Goal: Task Accomplishment & Management: Complete application form

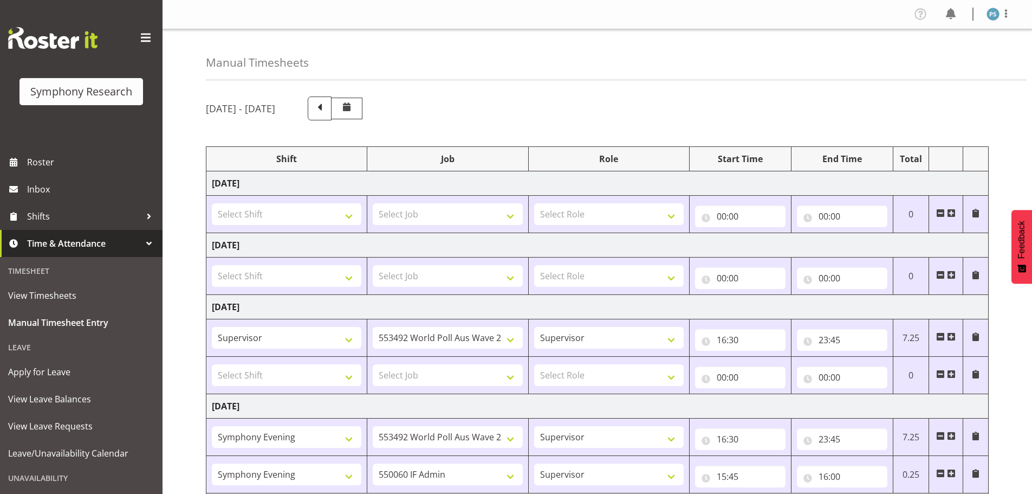
select select "22679"
select select "10499"
select select "2398"
select select "10499"
select select "2398"
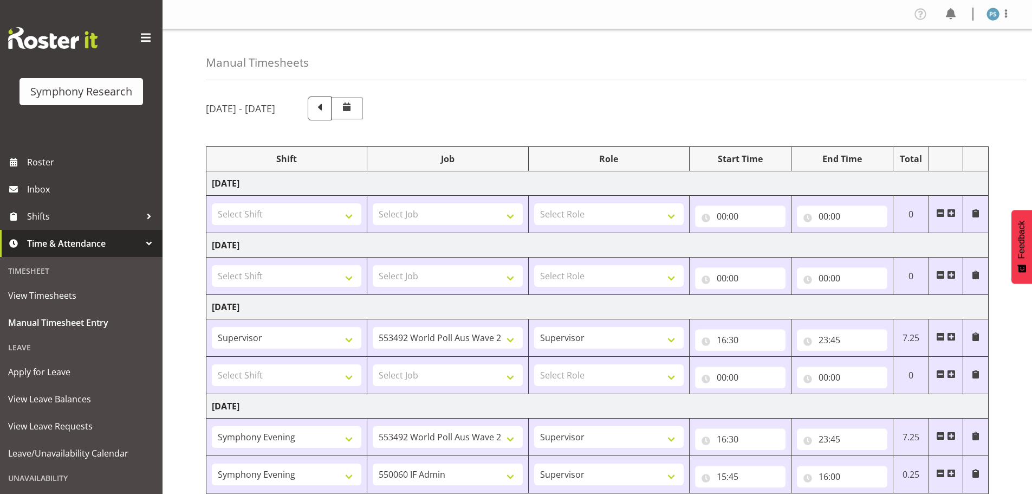
select select "22675"
select select "9636"
select select "22679"
select select "9426"
select select "22679"
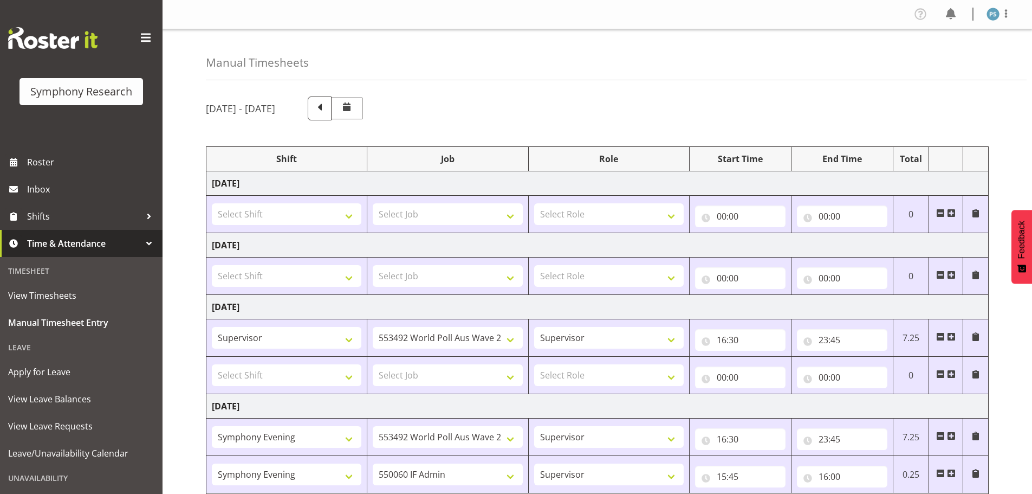
select select "10242"
select select "2398"
select select "10499"
select select "22675"
select select "10499"
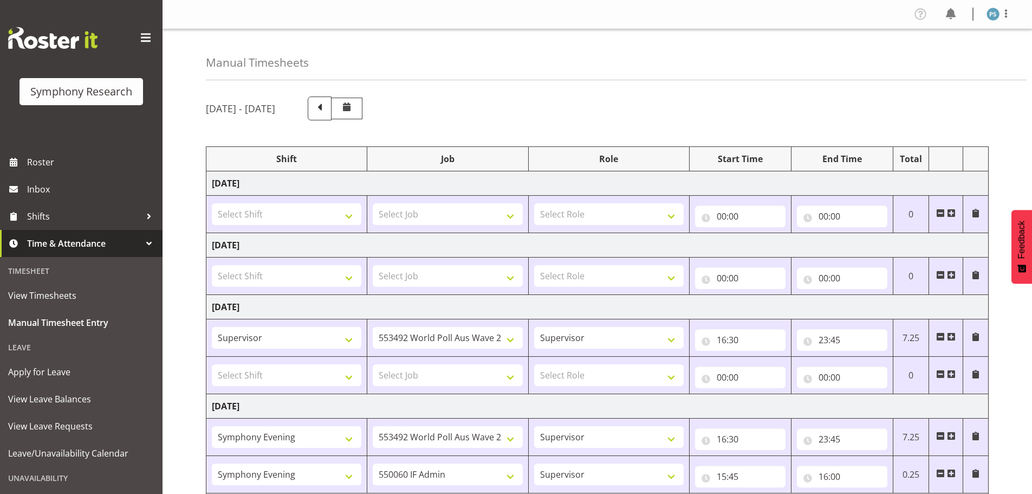
select select "22679"
select select "10527"
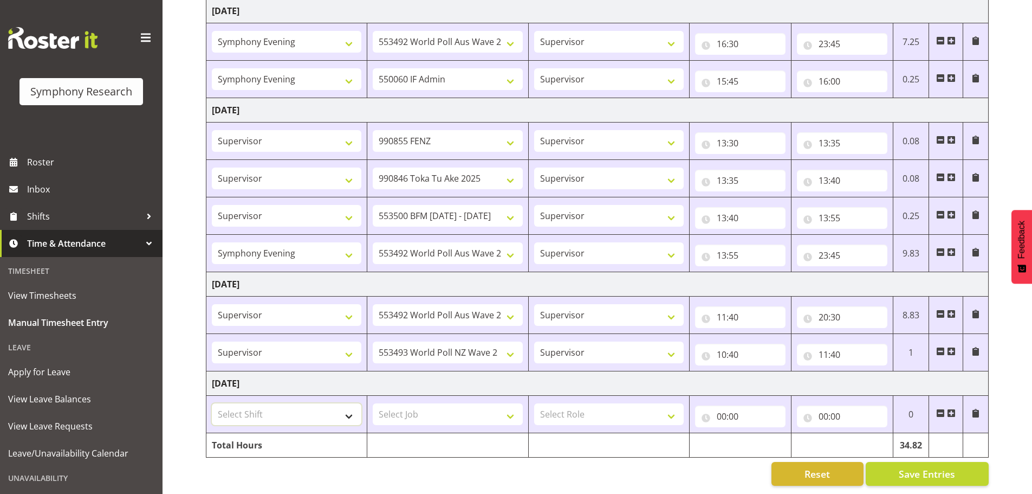
click at [351, 407] on select "Select Shift !!Project Briefing (Job to be assigned) !!Weekend Residential (Ros…" at bounding box center [287, 414] width 150 height 22
select select "3609"
click at [212, 403] on select "Select Shift !!Project Briefing (Job to be assigned) !!Weekend Residential (Ros…" at bounding box center [287, 414] width 150 height 22
click at [350, 342] on select "!!Project Briefing (Job to be assigned) !!Weekend Residential (Roster IT Shift …" at bounding box center [287, 352] width 150 height 22
click at [212, 341] on select "!!Project Briefing (Job to be assigned) !!Weekend Residential (Roster IT Shift …" at bounding box center [287, 352] width 150 height 22
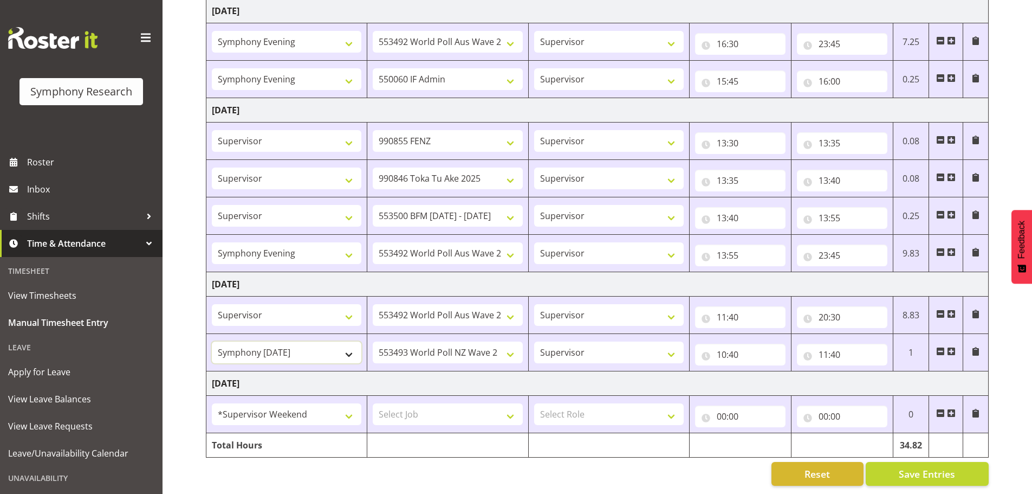
click at [352, 346] on select "!!Project Briefing (Job to be assigned) !!Weekend Residential (Roster IT Shift …" at bounding box center [287, 352] width 150 height 22
select select "3609"
click at [212, 341] on select "!!Project Briefing (Job to be assigned) !!Weekend Residential (Roster IT Shift …" at bounding box center [287, 352] width 150 height 22
click at [346, 305] on select "!!Project Briefing (Job to be assigned) !!Weekend Residential (Roster IT Shift …" at bounding box center [287, 315] width 150 height 22
select select "3609"
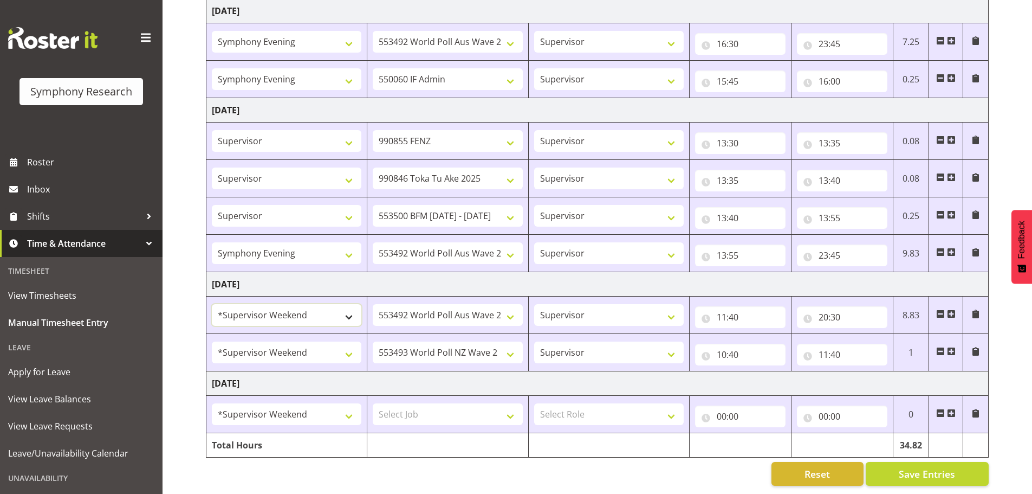
click at [212, 304] on select "!!Project Briefing (Job to be assigned) !!Weekend Residential (Roster IT Shift …" at bounding box center [287, 315] width 150 height 22
click at [513, 409] on select "Select Job 550060 IF Admin 553492 World Poll Aus Wave 2 Main 2025 553493 World …" at bounding box center [448, 414] width 150 height 22
select select "10527"
click at [373, 403] on select "Select Job 550060 IF Admin 553492 World Poll Aus Wave 2 Main 2025 553493 World …" at bounding box center [448, 414] width 150 height 22
click at [677, 408] on select "Select Role Supervisor Briefing Interviewing" at bounding box center [609, 414] width 150 height 22
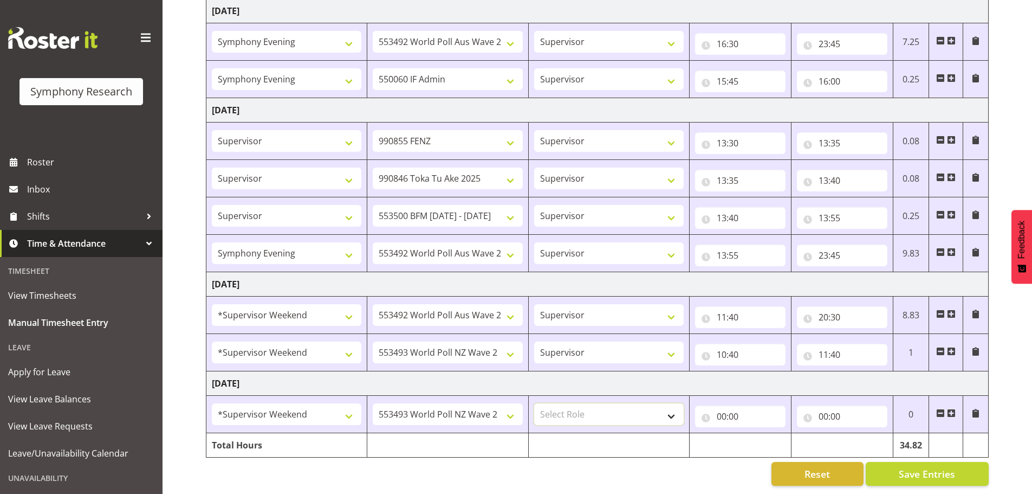
select select "45"
click at [534, 403] on select "Select Role Supervisor Briefing Interviewing" at bounding box center [609, 414] width 150 height 22
click at [723, 407] on input "00:00" at bounding box center [740, 416] width 91 height 22
click at [762, 434] on select "00 01 02 03 04 05 06 07 08 09 10 11 12 13 14 15 16 17 18 19 20 21 22 23" at bounding box center [769, 445] width 24 height 22
select select "11"
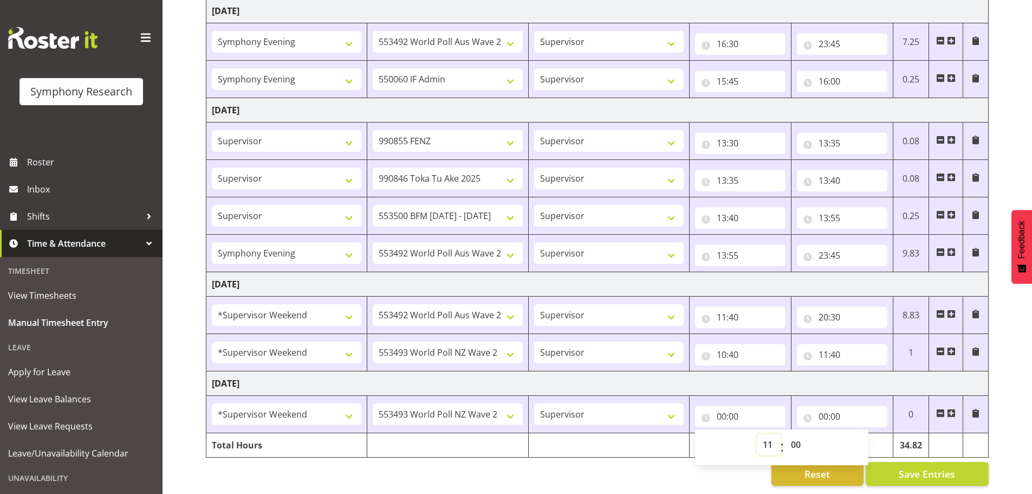
click at [757, 434] on select "00 01 02 03 04 05 06 07 08 09 10 11 12 13 14 15 16 17 18 19 20 21 22 23" at bounding box center [769, 445] width 24 height 22
type input "11:00"
click at [799, 435] on select "00 01 02 03 04 05 06 07 08 09 10 11 12 13 14 15 16 17 18 19 20 21 22 23 24 25 2…" at bounding box center [797, 445] width 24 height 22
select select "15"
click at [785, 434] on select "00 01 02 03 04 05 06 07 08 09 10 11 12 13 14 15 16 17 18 19 20 21 22 23 24 25 2…" at bounding box center [797, 445] width 24 height 22
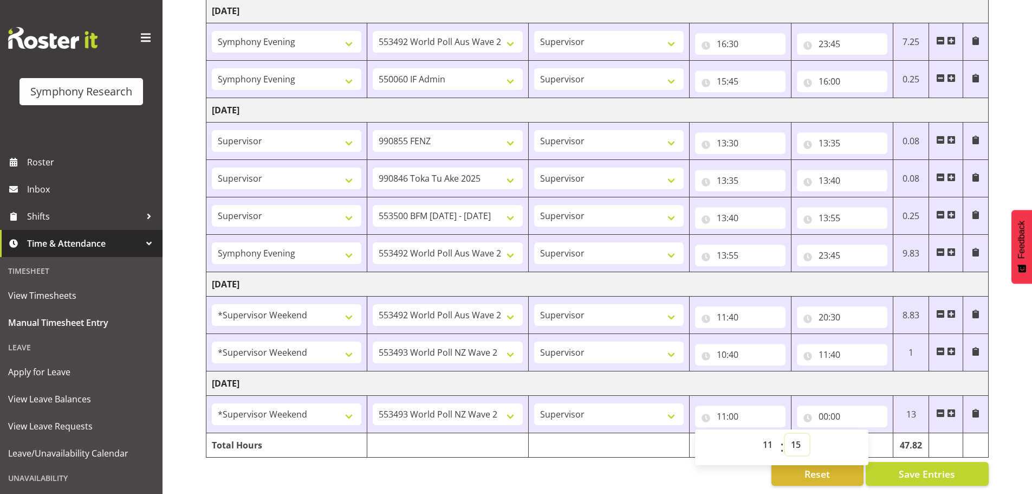
type input "11:15"
click at [825, 409] on input "00:00" at bounding box center [842, 416] width 91 height 22
click at [868, 434] on select "00 01 02 03 04 05 06 07 08 09 10 11 12 13 14 15 16 17 18 19 20 21 22 23" at bounding box center [871, 445] width 24 height 22
select select "12"
click at [859, 434] on select "00 01 02 03 04 05 06 07 08 09 10 11 12 13 14 15 16 17 18 19 20 21 22 23" at bounding box center [871, 445] width 24 height 22
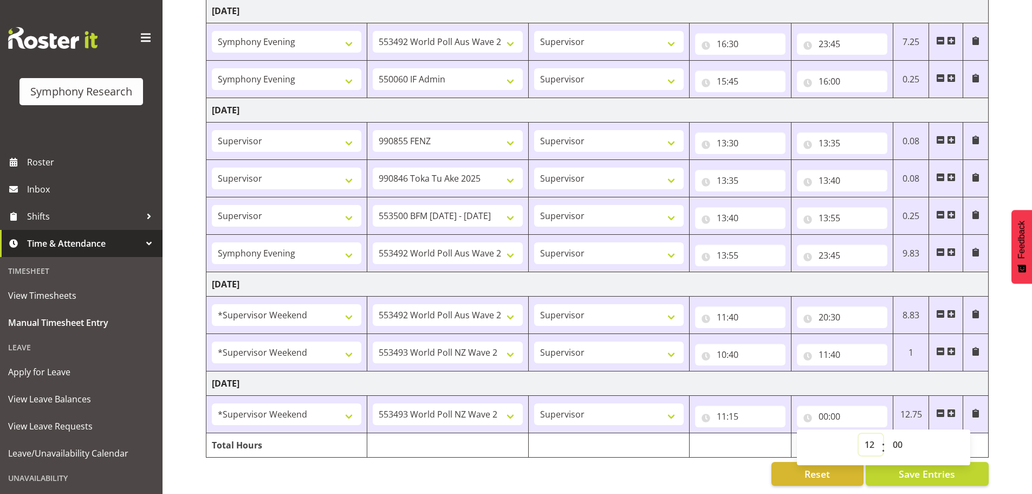
type input "12:00"
click at [899, 437] on select "00 01 02 03 04 05 06 07 08 09 10 11 12 13 14 15 16 17 18 19 20 21 22 23 24 25 2…" at bounding box center [899, 445] width 24 height 22
select select "15"
click at [887, 434] on select "00 01 02 03 04 05 06 07 08 09 10 11 12 13 14 15 16 17 18 19 20 21 22 23 24 25 2…" at bounding box center [899, 445] width 24 height 22
type input "12:15"
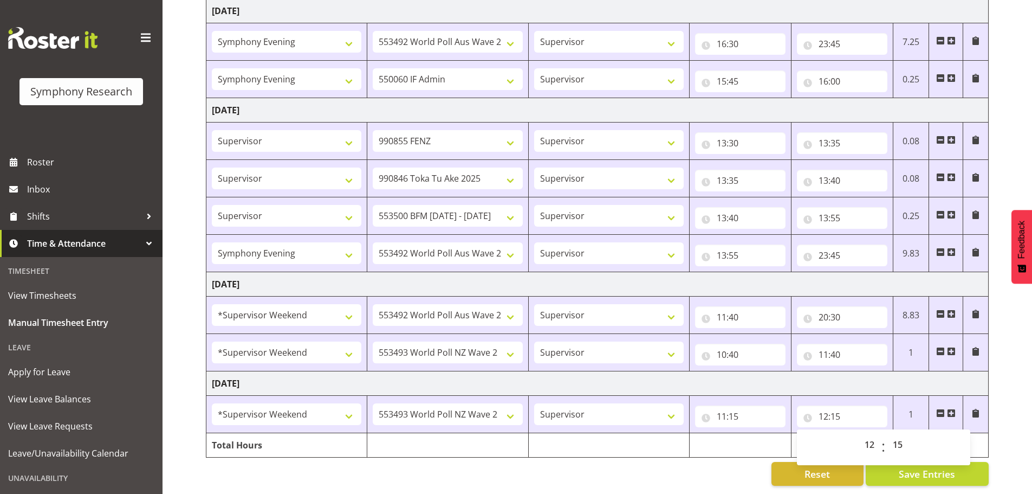
click at [952, 409] on span at bounding box center [951, 413] width 9 height 9
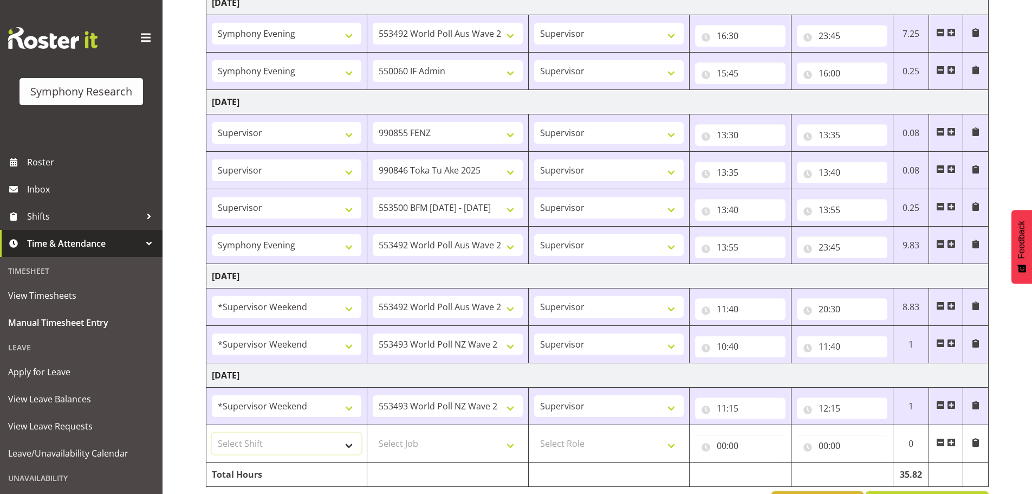
click at [350, 443] on select "Select Shift !!Project Briefing (Job to be assigned) !!Weekend Residential (Ros…" at bounding box center [287, 443] width 150 height 22
select select "3609"
click at [212, 432] on select "Select Shift !!Project Briefing (Job to be assigned) !!Weekend Residential (Ros…" at bounding box center [287, 443] width 150 height 22
click at [507, 447] on select "Select Job 550060 IF Admin 553492 World Poll Aus Wave 2 Main 2025 553493 World …" at bounding box center [448, 443] width 150 height 22
select select "10499"
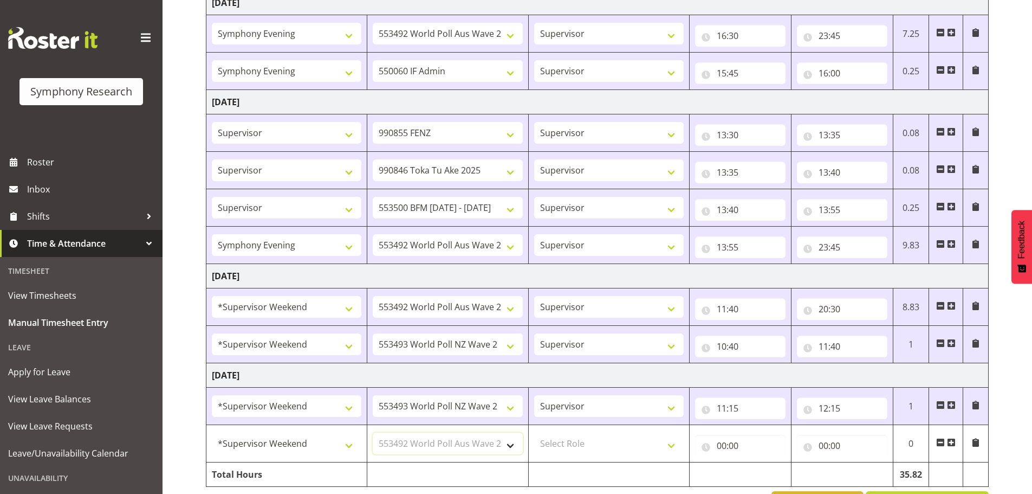
click at [373, 432] on select "Select Job 550060 IF Admin 553492 World Poll Aus Wave 2 Main 2025 553493 World …" at bounding box center [448, 443] width 150 height 22
click at [674, 441] on select "Select Role Supervisor Briefing Interviewing" at bounding box center [609, 443] width 150 height 22
select select "45"
click at [534, 432] on select "Select Role Supervisor Briefing Interviewing" at bounding box center [609, 443] width 150 height 22
click at [721, 447] on input "00:00" at bounding box center [740, 446] width 91 height 22
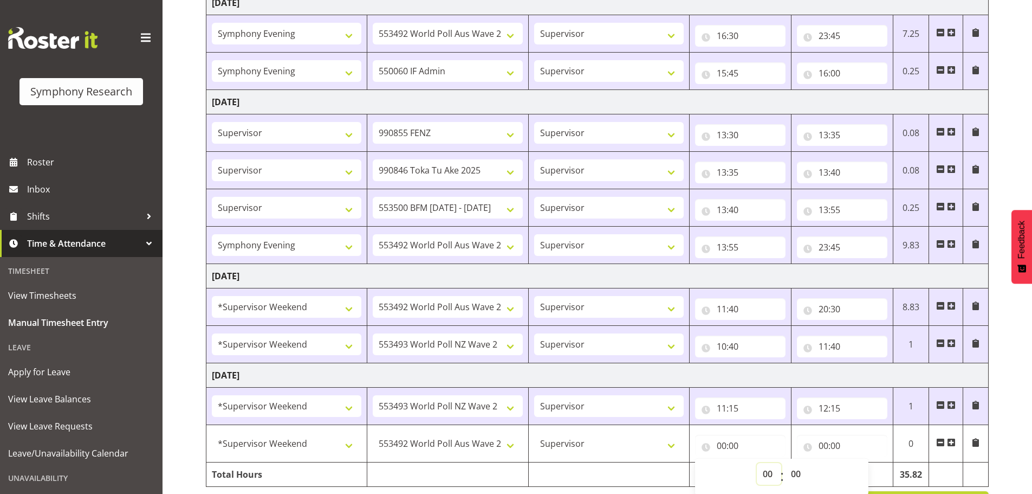
click at [771, 476] on select "00 01 02 03 04 05 06 07 08 09 10 11 12 13 14 15 16 17 18 19 20 21 22 23" at bounding box center [769, 474] width 24 height 22
select select "12"
click at [757, 463] on select "00 01 02 03 04 05 06 07 08 09 10 11 12 13 14 15 16 17 18 19 20 21 22 23" at bounding box center [769, 474] width 24 height 22
type input "12:00"
click at [802, 473] on select "00 01 02 03 04 05 06 07 08 09 10 11 12 13 14 15 16 17 18 19 20 21 22 23 24 25 2…" at bounding box center [797, 474] width 24 height 22
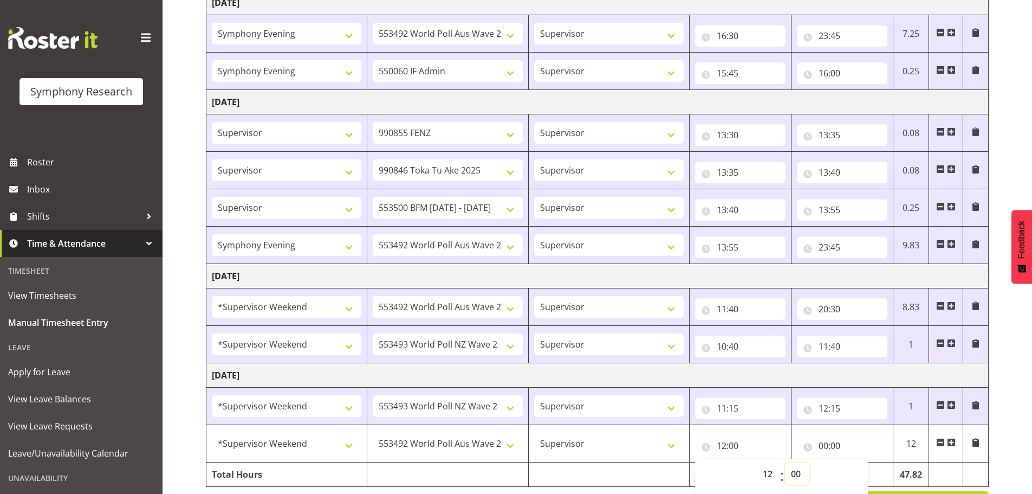
select select "15"
click at [785, 463] on select "00 01 02 03 04 05 06 07 08 09 10 11 12 13 14 15 16 17 18 19 20 21 22 23 24 25 2…" at bounding box center [797, 474] width 24 height 22
type input "12:15"
click at [822, 444] on input "00:00" at bounding box center [842, 446] width 91 height 22
click at [873, 474] on select "00 01 02 03 04 05 06 07 08 09 10 11 12 13 14 15 16 17 18 19 20 21 22 23" at bounding box center [871, 474] width 24 height 22
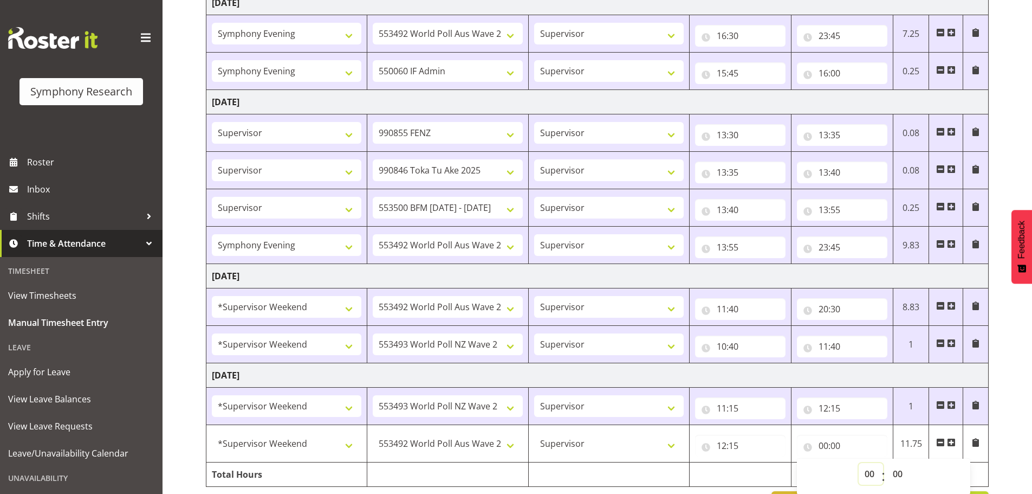
select select "19"
click at [859, 463] on select "00 01 02 03 04 05 06 07 08 09 10 11 12 13 14 15 16 17 18 19 20 21 22 23" at bounding box center [871, 474] width 24 height 22
type input "19:00"
click at [904, 474] on select "00 01 02 03 04 05 06 07 08 09 10 11 12 13 14 15 16 17 18 19 20 21 22 23 24 25 2…" at bounding box center [899, 474] width 24 height 22
select select "45"
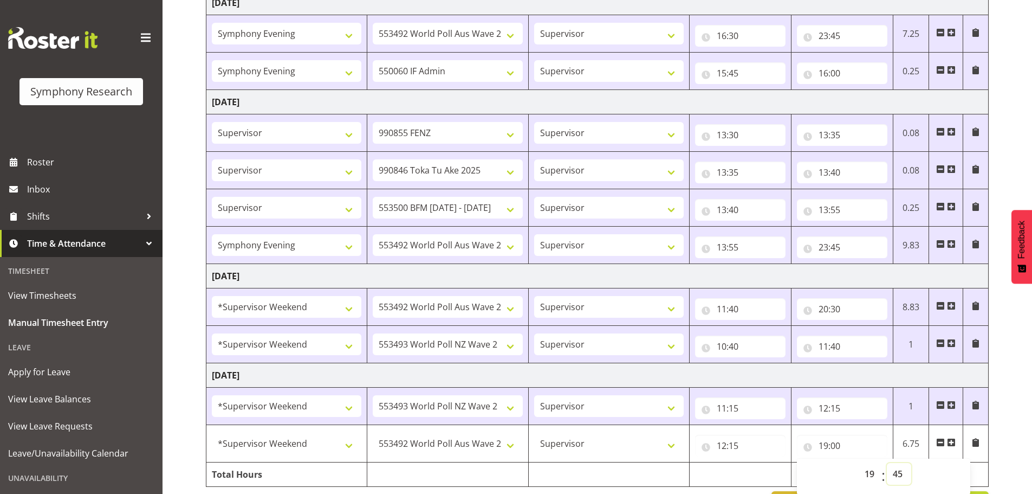
click at [887, 463] on select "00 01 02 03 04 05 06 07 08 09 10 11 12 13 14 15 16 17 18 19 20 21 22 23 24 25 2…" at bounding box center [899, 474] width 24 height 22
type input "19:45"
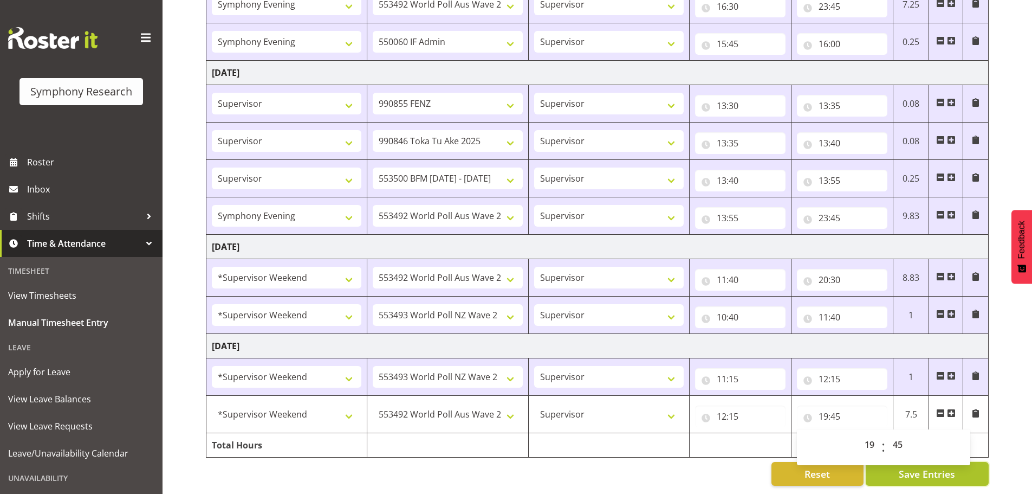
click at [913, 467] on span "Save Entries" at bounding box center [927, 474] width 56 height 14
select select "10499"
type input "12:15"
type input "19:45"
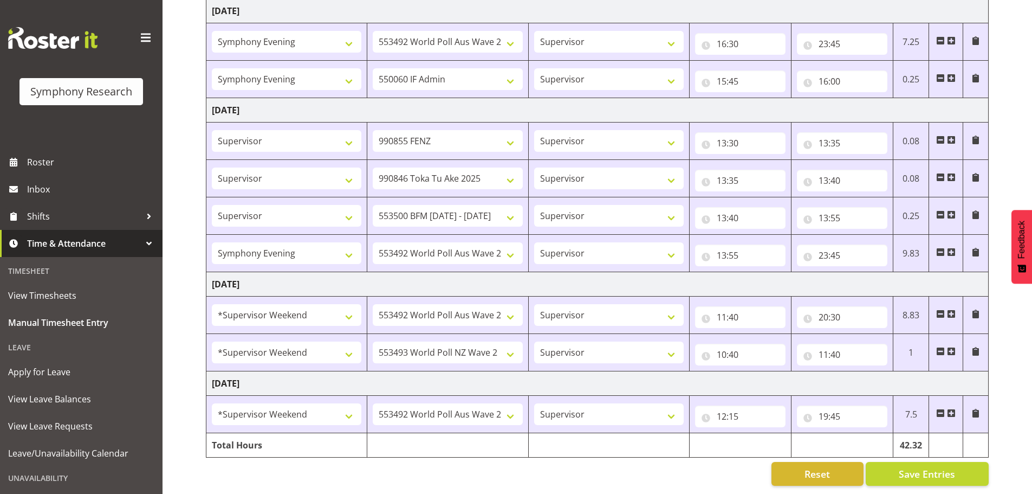
click at [954, 409] on span at bounding box center [951, 413] width 9 height 9
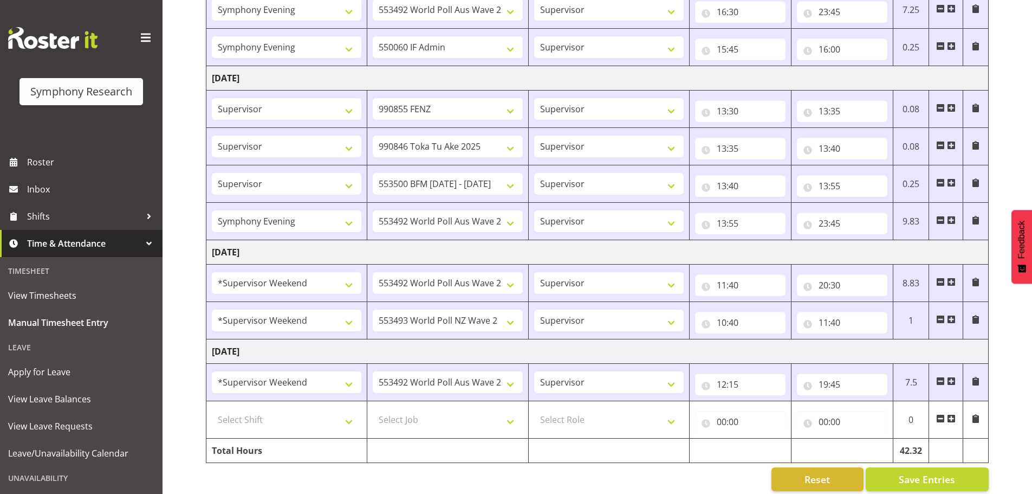
scroll to position [441, 0]
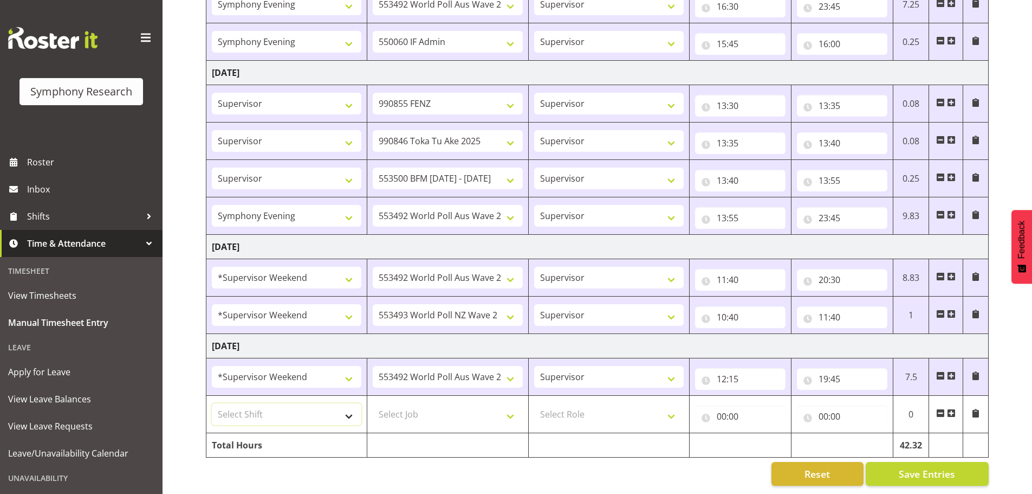
drag, startPoint x: 352, startPoint y: 408, endPoint x: 346, endPoint y: 411, distance: 6.6
click at [348, 411] on select "Select Shift !!Project Briefing (Job to be assigned) !!Weekend Residential (Ros…" at bounding box center [287, 414] width 150 height 22
select select "3609"
click at [212, 403] on select "Select Shift !!Project Briefing (Job to be assigned) !!Weekend Residential (Ros…" at bounding box center [287, 414] width 150 height 22
click at [510, 405] on select "Select Job 550060 IF Admin 553492 World Poll Aus Wave 2 Main 2025 553493 World …" at bounding box center [448, 414] width 150 height 22
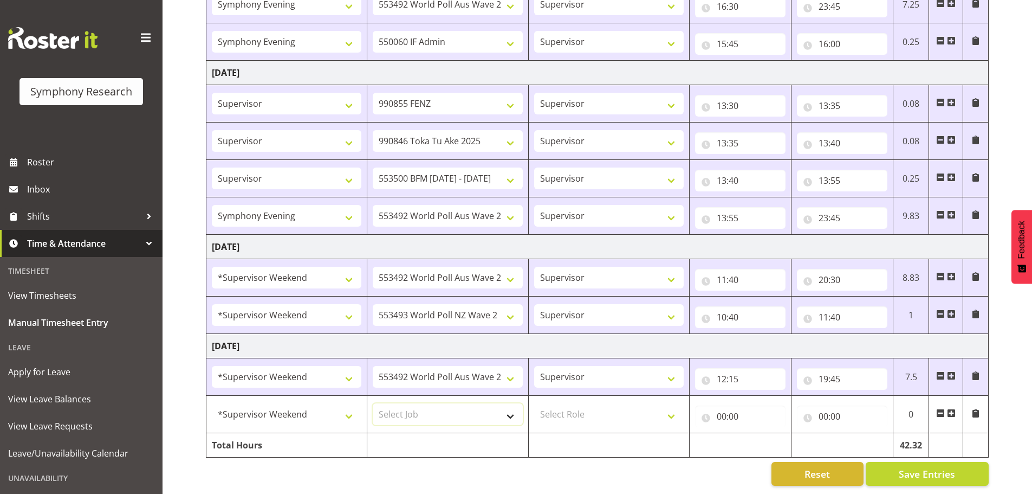
select select "10527"
click at [373, 403] on select "Select Job 550060 IF Admin 553492 World Poll Aus Wave 2 Main 2025 553493 World …" at bounding box center [448, 414] width 150 height 22
click at [675, 408] on select "Select Role Supervisor Briefing Interviewing" at bounding box center [609, 414] width 150 height 22
select select "45"
click at [534, 403] on select "Select Role Supervisor Briefing Interviewing" at bounding box center [609, 414] width 150 height 22
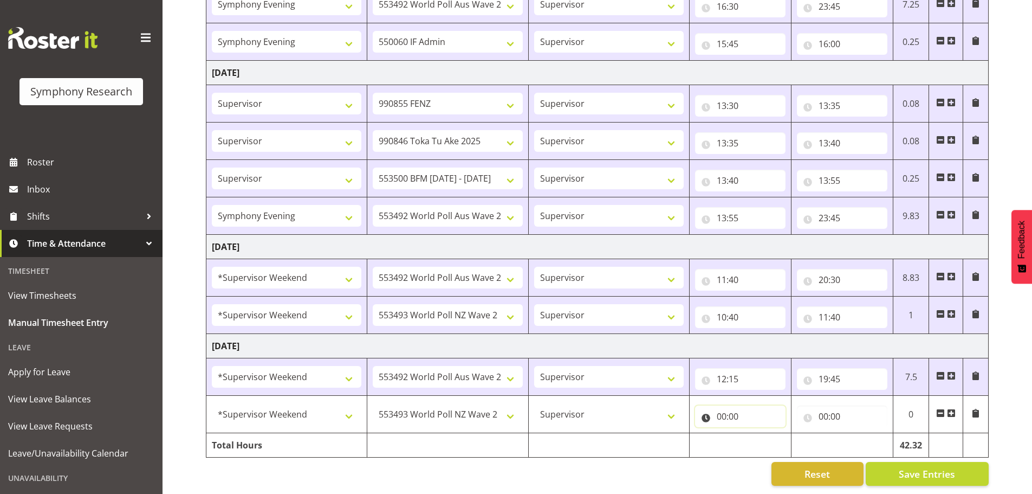
click at [723, 408] on input "00:00" at bounding box center [740, 416] width 91 height 22
click at [765, 434] on select "00 01 02 03 04 05 06 07 08 09 10 11 12 13 14 15 16 17 18 19 20 21 22 23" at bounding box center [769, 445] width 24 height 22
select select "11"
click at [757, 434] on select "00 01 02 03 04 05 06 07 08 09 10 11 12 13 14 15 16 17 18 19 20 21 22 23" at bounding box center [769, 445] width 24 height 22
type input "11:00"
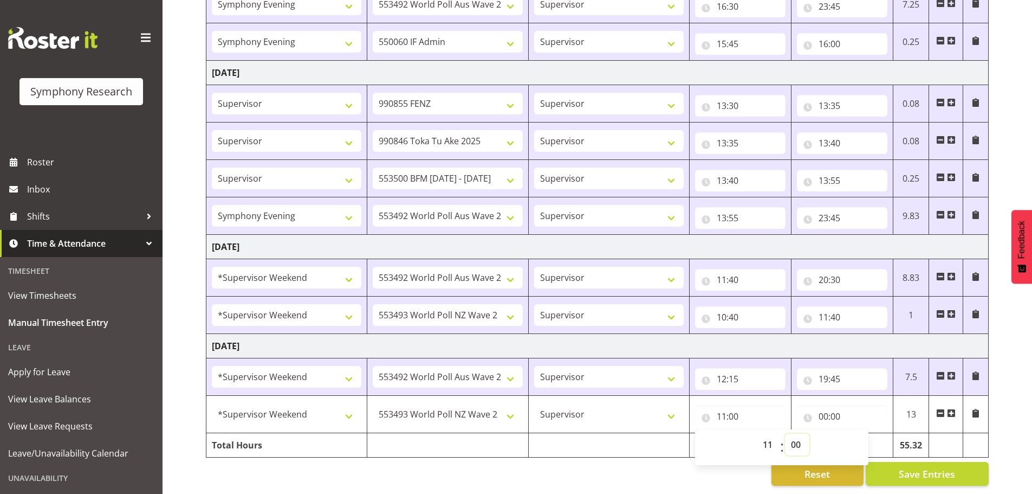
click at [801, 436] on select "00 01 02 03 04 05 06 07 08 09 10 11 12 13 14 15 16 17 18 19 20 21 22 23 24 25 2…" at bounding box center [797, 445] width 24 height 22
select select "15"
click at [785, 434] on select "00 01 02 03 04 05 06 07 08 09 10 11 12 13 14 15 16 17 18 19 20 21 22 23 24 25 2…" at bounding box center [797, 445] width 24 height 22
type input "11:15"
click at [825, 408] on input "00:00" at bounding box center [842, 416] width 91 height 22
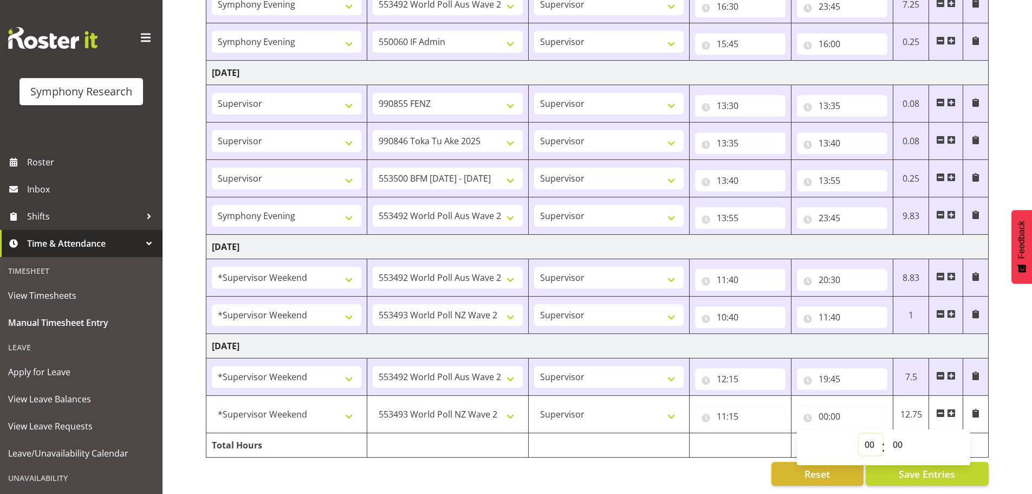
click at [877, 435] on select "00 01 02 03 04 05 06 07 08 09 10 11 12 13 14 15 16 17 18 19 20 21 22 23" at bounding box center [871, 445] width 24 height 22
select select "12"
click at [859, 434] on select "00 01 02 03 04 05 06 07 08 09 10 11 12 13 14 15 16 17 18 19 20 21 22 23" at bounding box center [871, 445] width 24 height 22
type input "12:00"
click at [894, 434] on select "00 01 02 03 04 05 06 07 08 09 10 11 12 13 14 15 16 17 18 19 20 21 22 23 24 25 2…" at bounding box center [899, 445] width 24 height 22
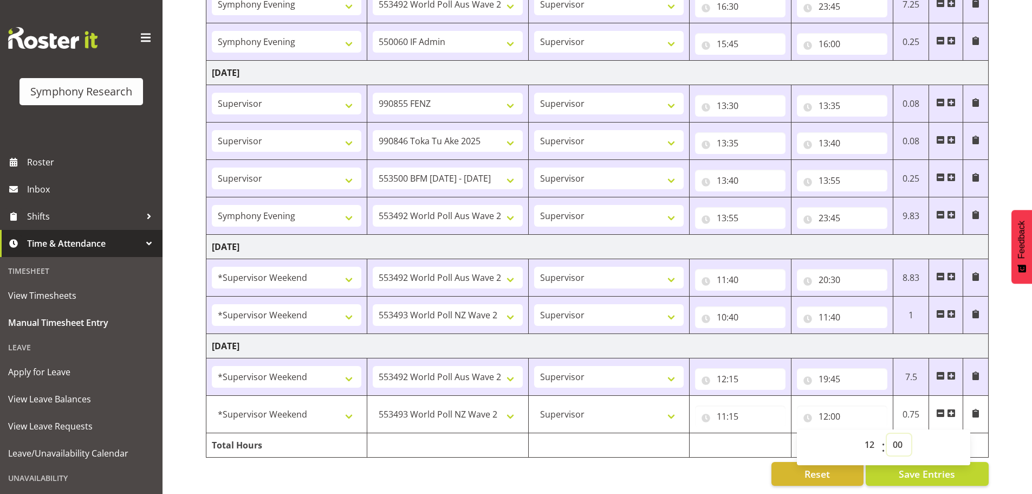
select select "15"
click at [887, 434] on select "00 01 02 03 04 05 06 07 08 09 10 11 12 13 14 15 16 17 18 19 20 21 22 23 24 25 2…" at bounding box center [899, 445] width 24 height 22
type input "12:15"
click at [955, 471] on span "Save Entries" at bounding box center [927, 474] width 56 height 14
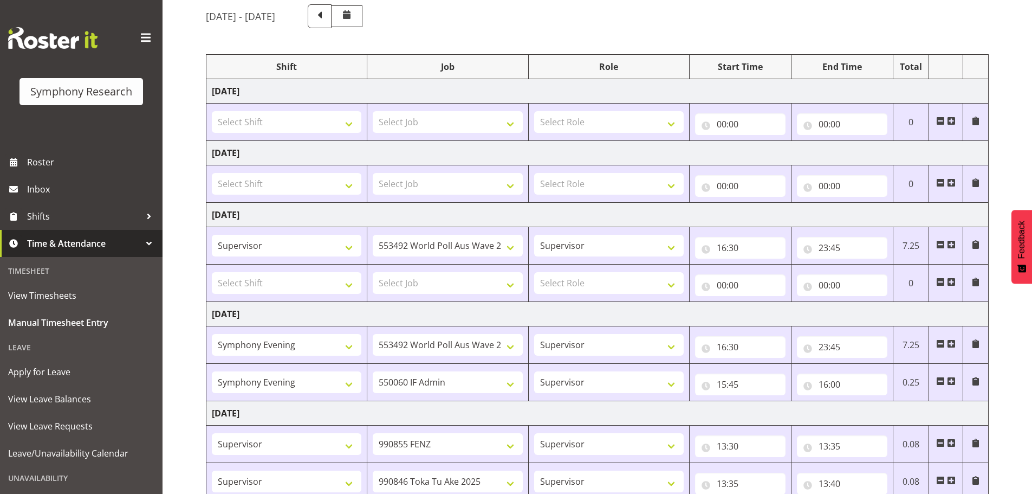
scroll to position [0, 0]
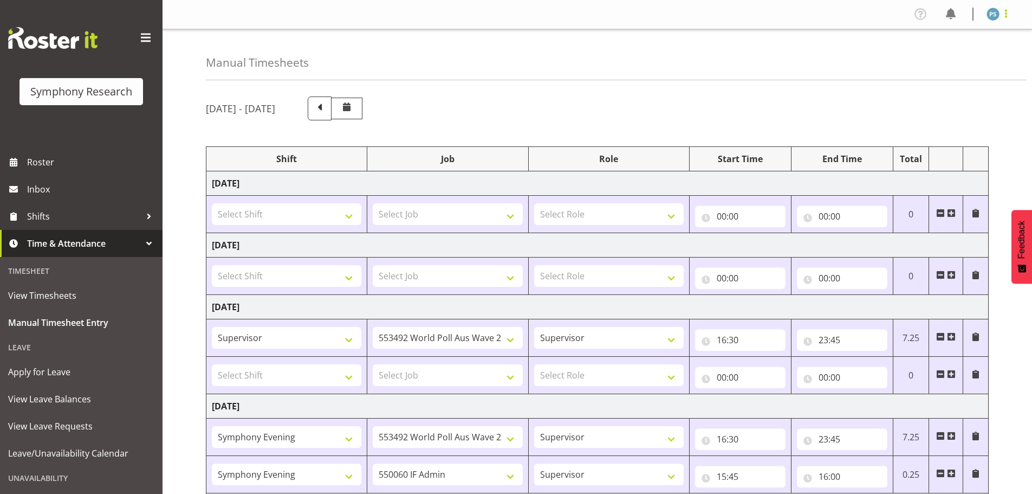
click at [1008, 17] on span at bounding box center [1006, 13] width 13 height 13
click at [938, 63] on link "Log Out" at bounding box center [961, 57] width 104 height 20
